Goal: Transaction & Acquisition: Purchase product/service

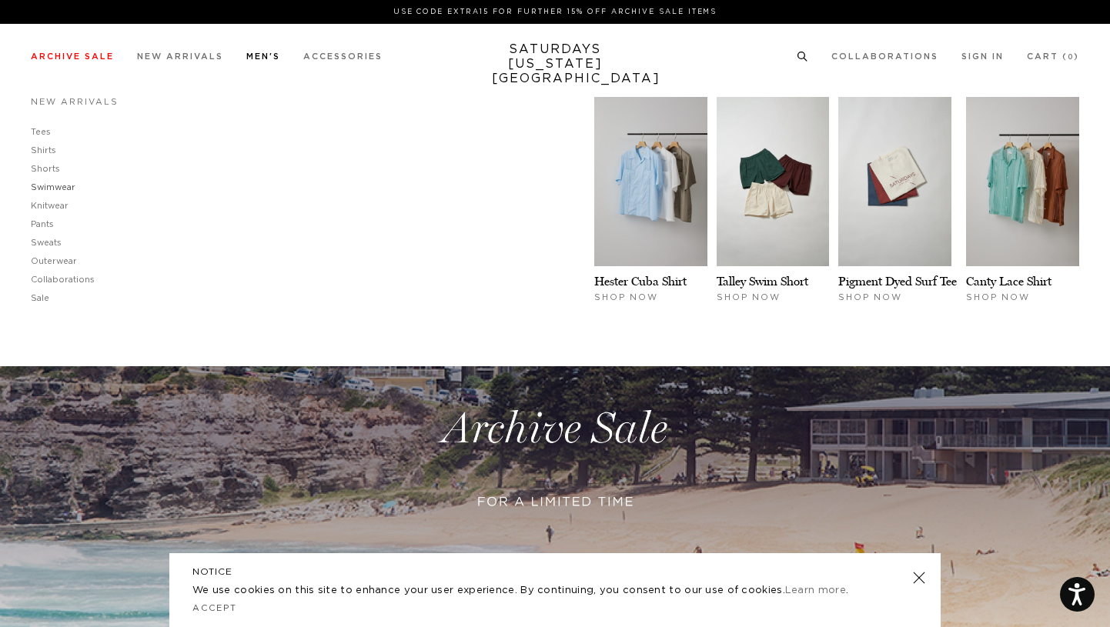
click at [60, 189] on link "Swimwear" at bounding box center [53, 187] width 45 height 8
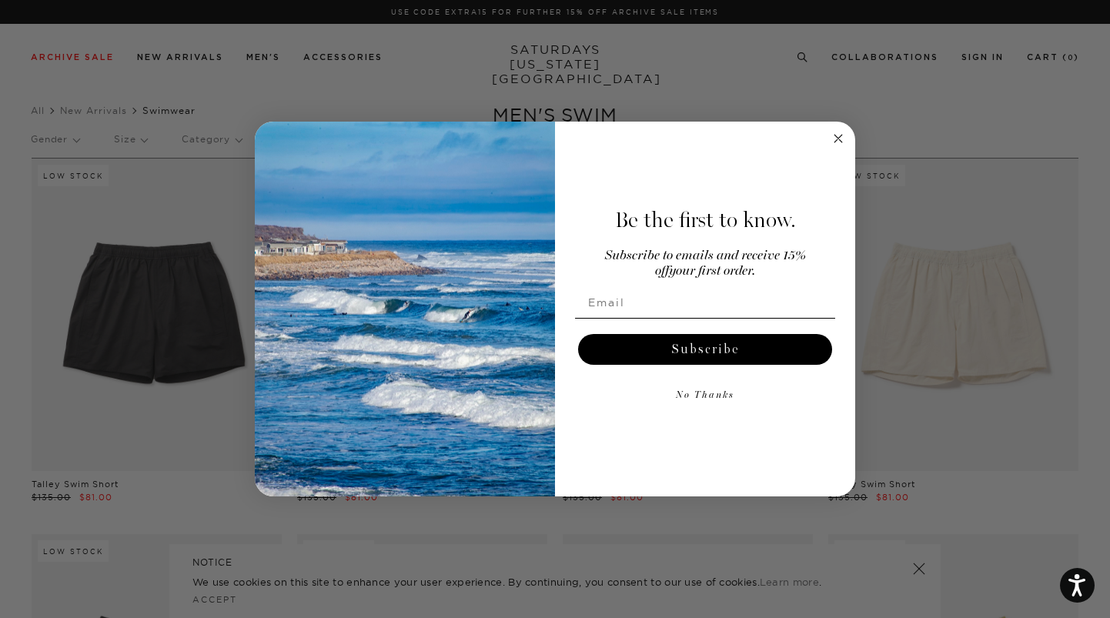
click at [845, 132] on icon "Close dialog" at bounding box center [838, 138] width 18 height 18
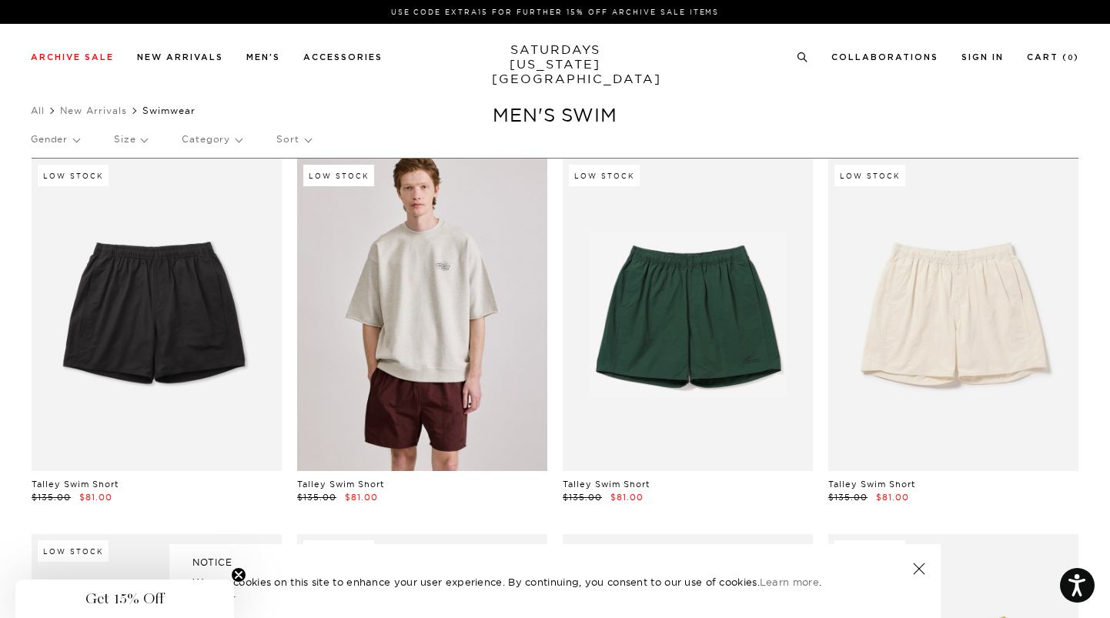
click at [484, 361] on link at bounding box center [422, 315] width 250 height 312
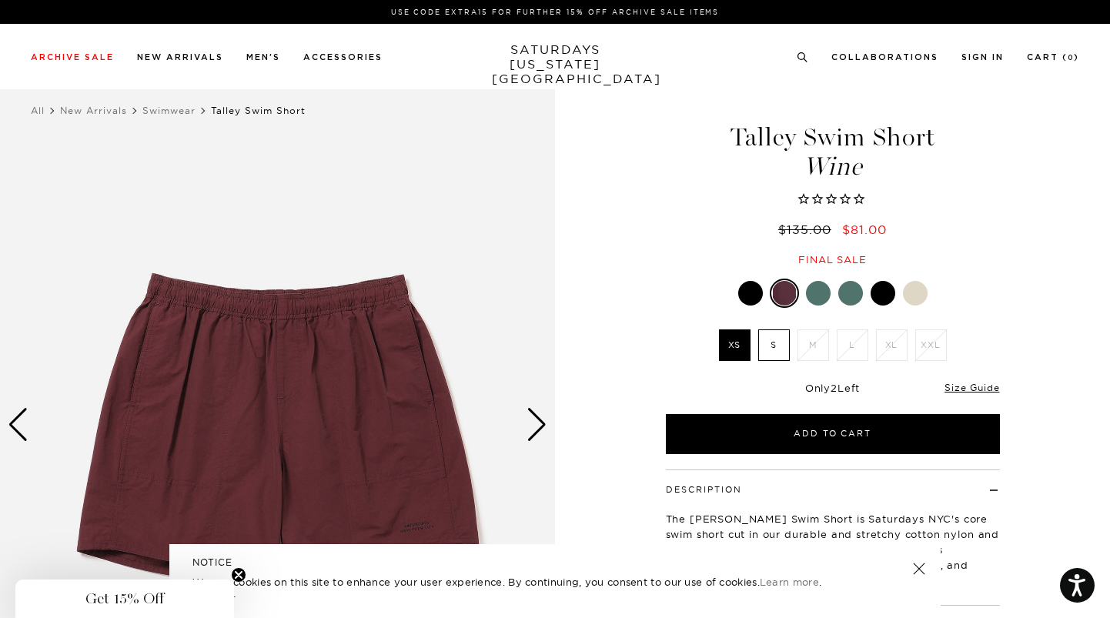
click at [422, 538] on img at bounding box center [277, 424] width 555 height 693
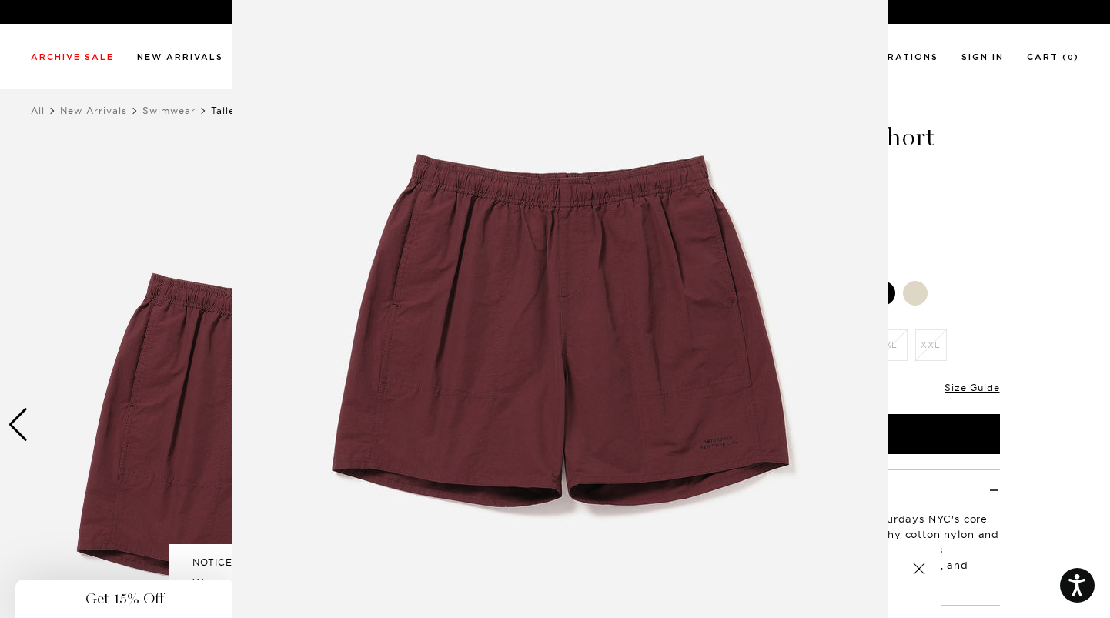
scroll to position [60, 0]
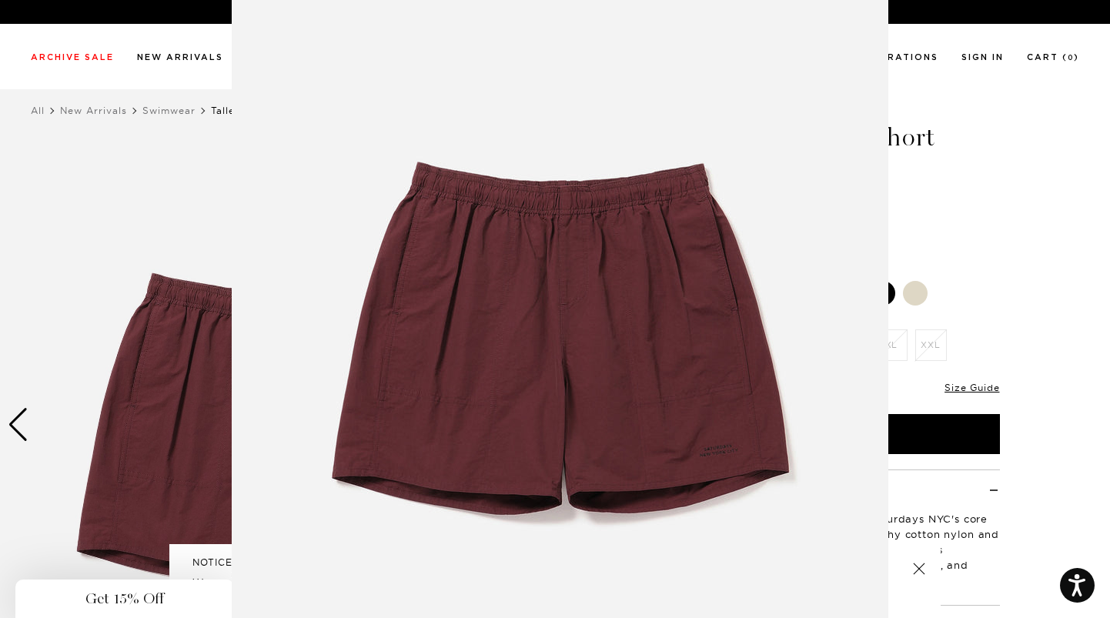
click at [1091, 190] on figure at bounding box center [555, 309] width 1110 height 618
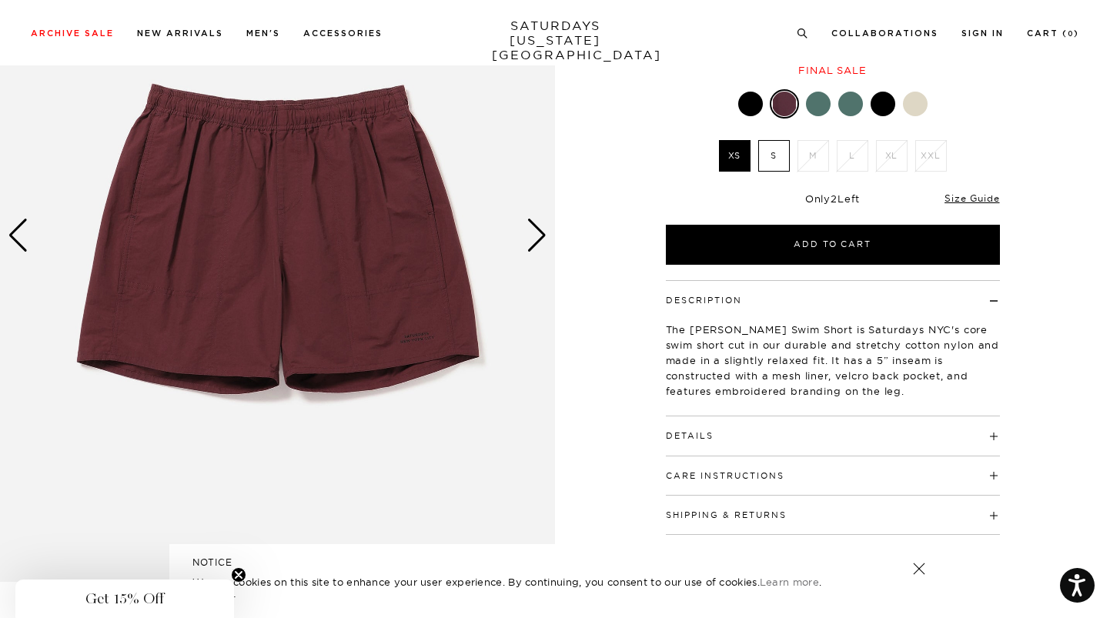
scroll to position [144, 0]
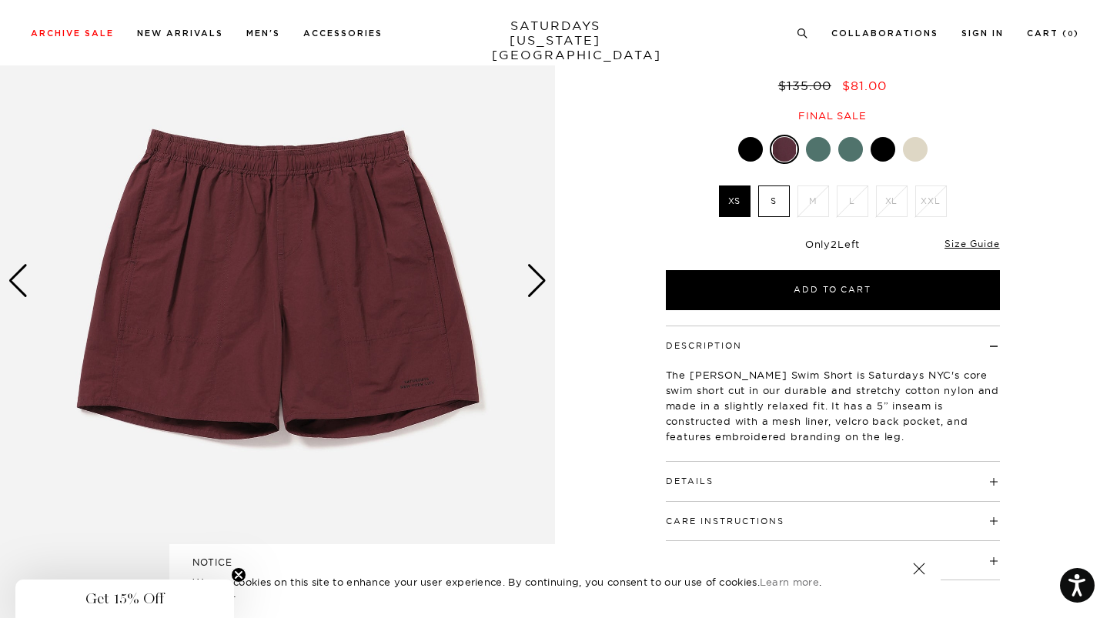
click at [882, 146] on div at bounding box center [883, 149] width 25 height 25
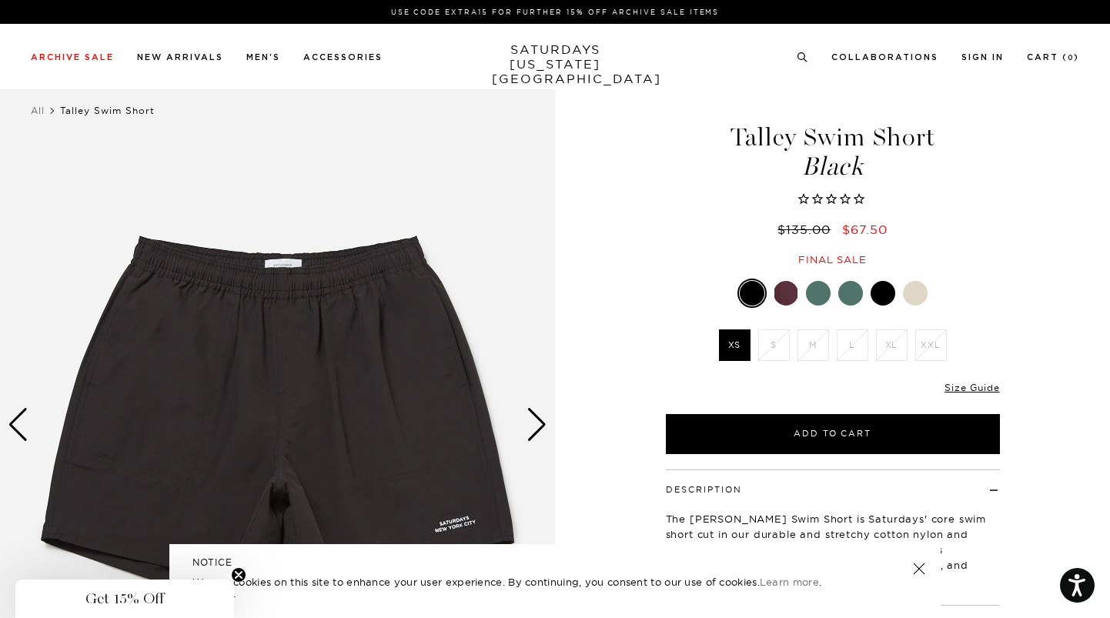
click at [849, 296] on div at bounding box center [850, 293] width 25 height 25
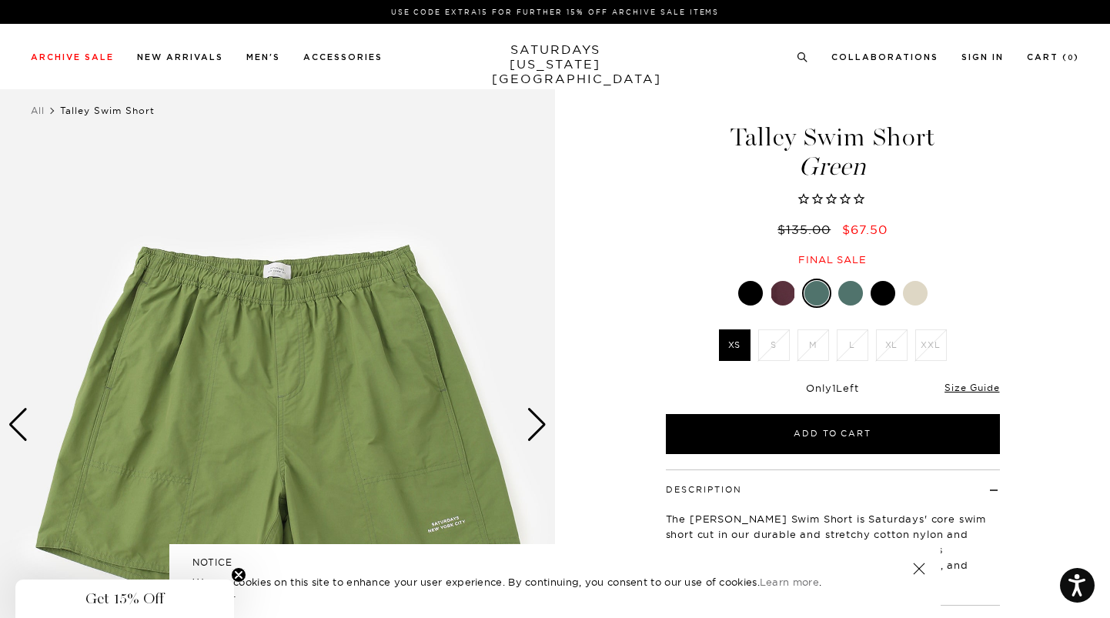
click at [779, 288] on div at bounding box center [782, 293] width 25 height 25
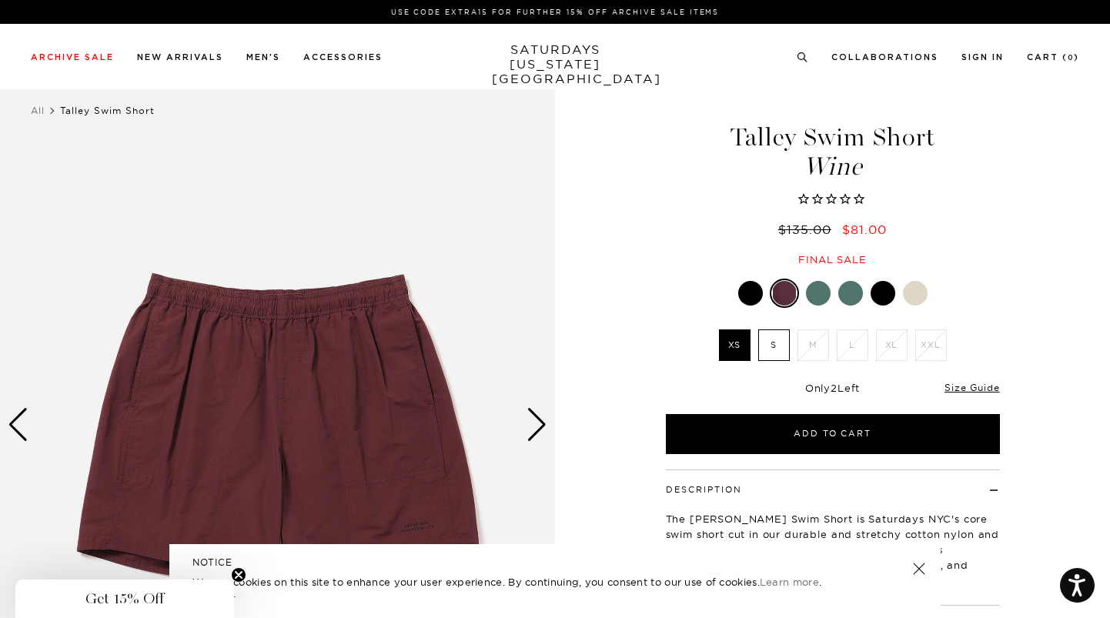
click at [747, 290] on div at bounding box center [750, 293] width 25 height 25
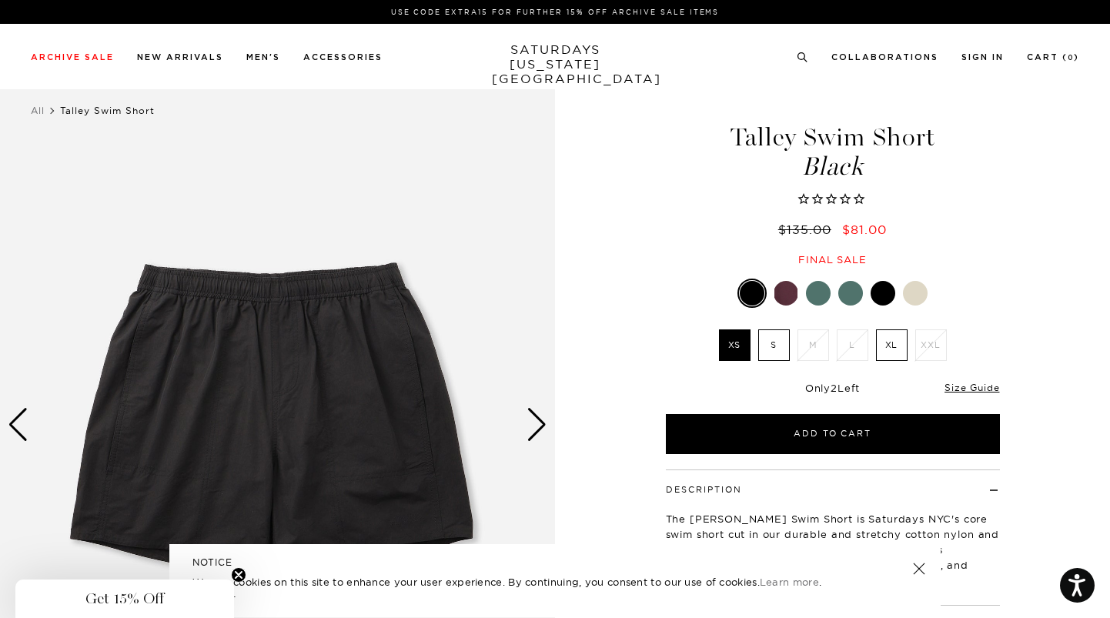
click at [816, 286] on div at bounding box center [818, 293] width 25 height 25
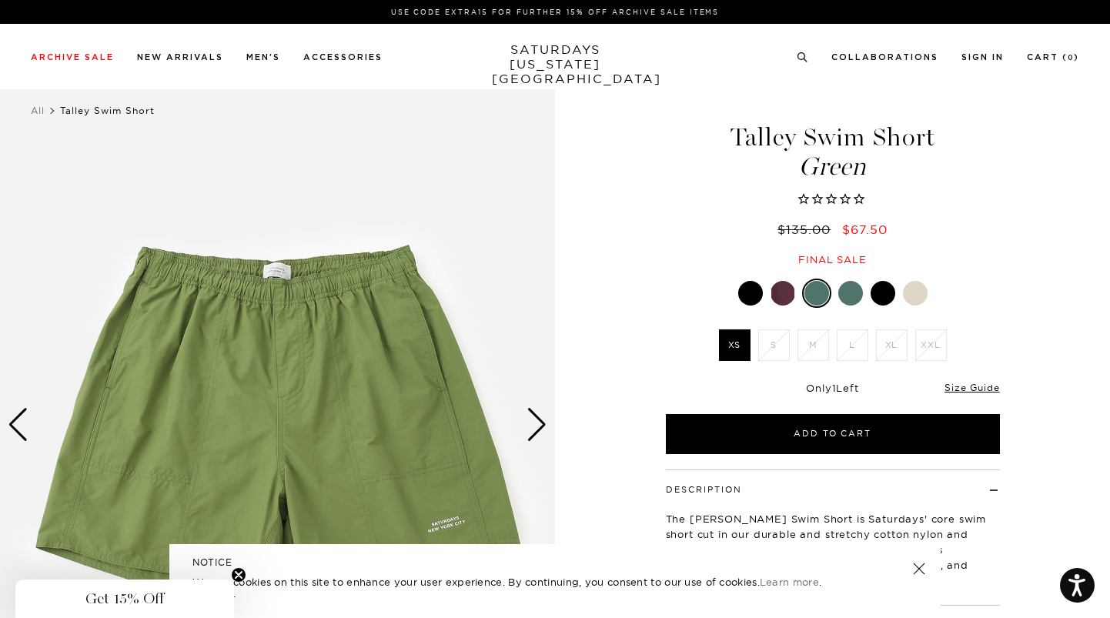
click at [852, 295] on div at bounding box center [850, 293] width 25 height 25
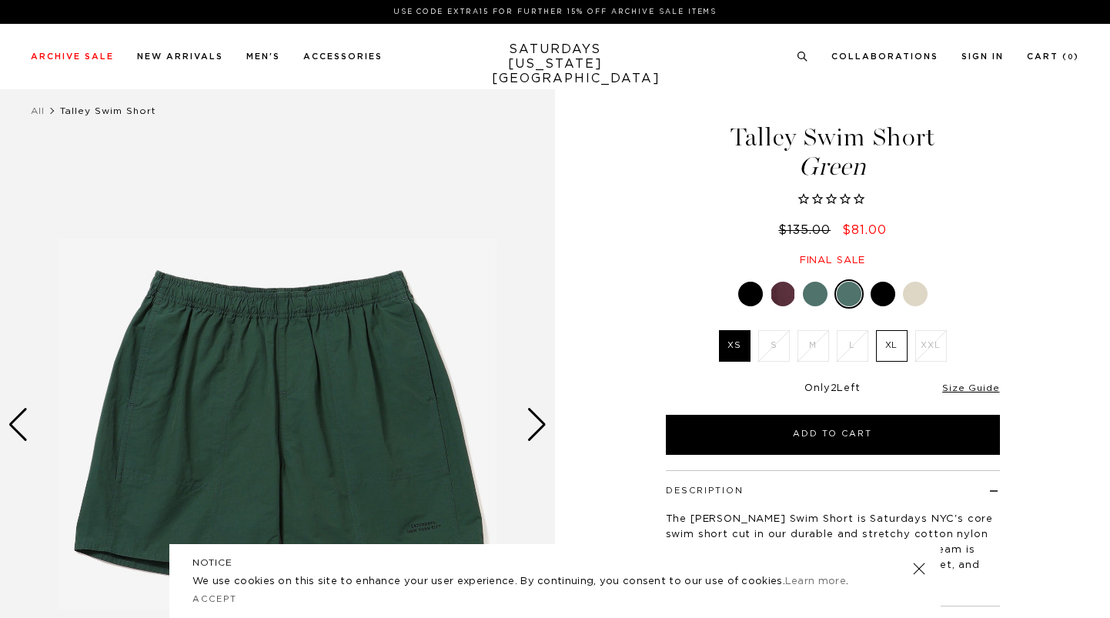
click at [887, 299] on div at bounding box center [883, 294] width 25 height 25
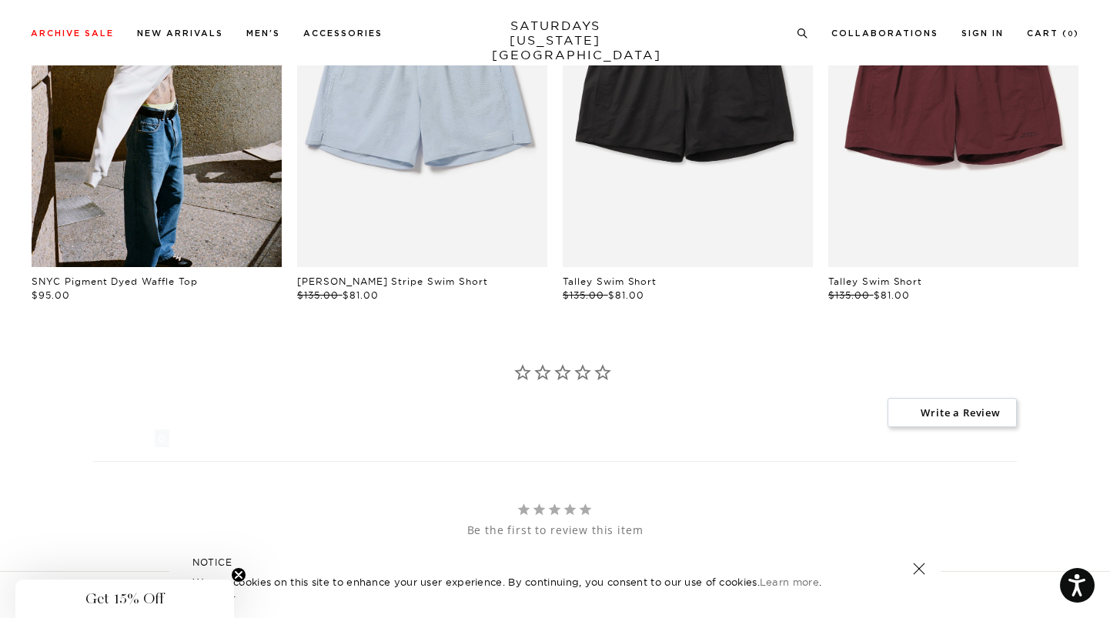
scroll to position [1206, 0]
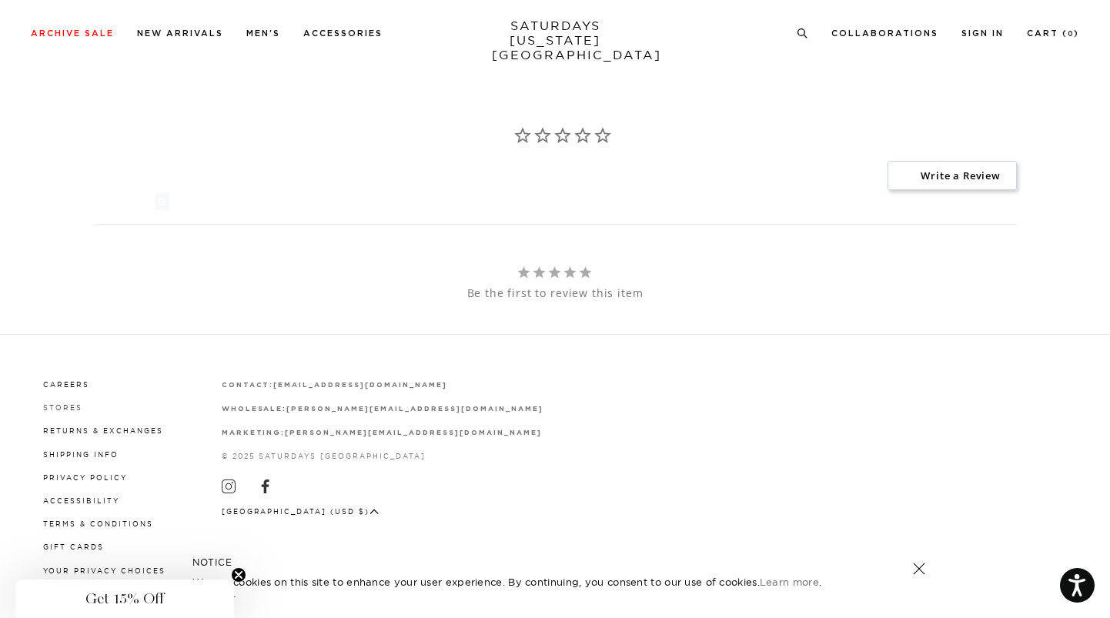
click at [72, 410] on link "Stores" at bounding box center [62, 407] width 39 height 8
